Goal: Entertainment & Leisure: Consume media (video, audio)

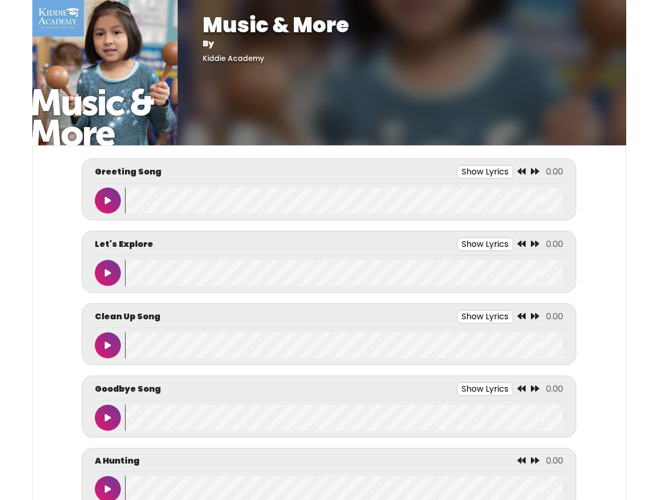
click at [485, 172] on button "Show Lyrics" at bounding box center [485, 172] width 56 height 14
click at [522, 172] on icon at bounding box center [521, 171] width 8 height 8
click at [535, 172] on icon at bounding box center [535, 171] width 8 height 8
click at [108, 201] on icon at bounding box center [108, 200] width 6 height 8
click at [344, 201] on wave at bounding box center [344, 201] width 438 height 26
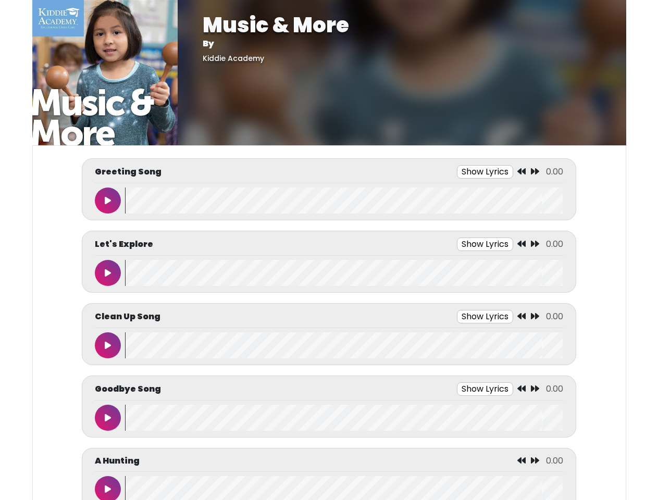
click at [0, 0] on div "We say hello with a Clap, clap, clap Tap, tap, tap Stomp, stomp, stomp We say h…" at bounding box center [0, 0] width 0 height 0
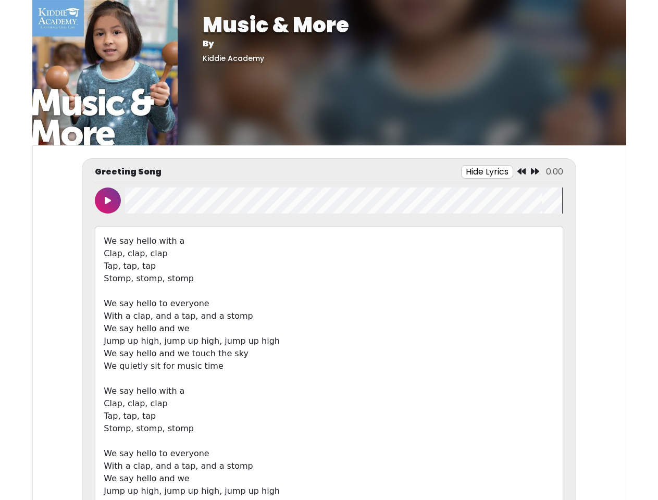
click at [108, 273] on div "We say hello with a Clap, clap, clap Tap, tap, tap Stomp, stomp, stomp We say h…" at bounding box center [329, 378] width 468 height 305
click at [344, 273] on div "We say hello with a Clap, clap, clap Tap, tap, tap Stomp, stomp, stomp We say h…" at bounding box center [329, 378] width 468 height 305
